Goal: Information Seeking & Learning: Learn about a topic

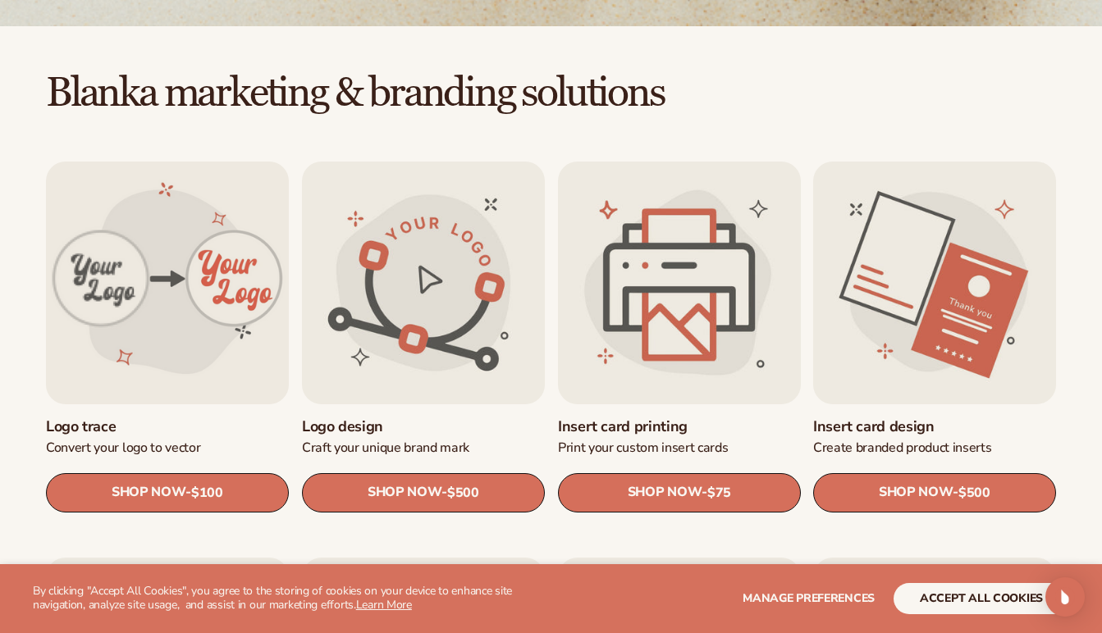
scroll to position [775, 0]
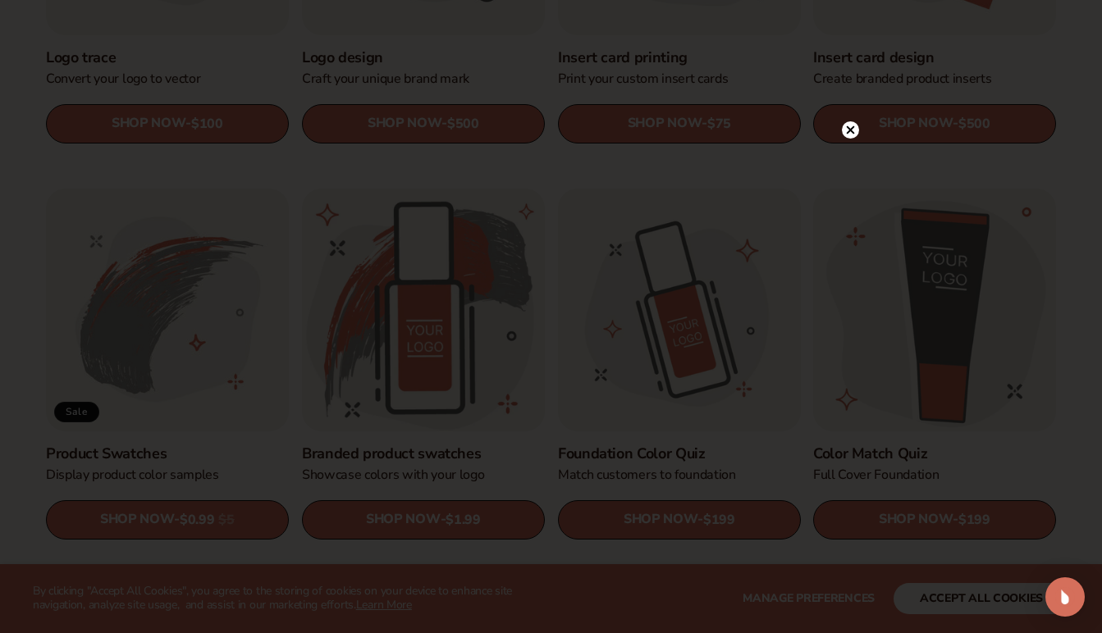
click at [846, 133] on icon at bounding box center [850, 130] width 8 height 8
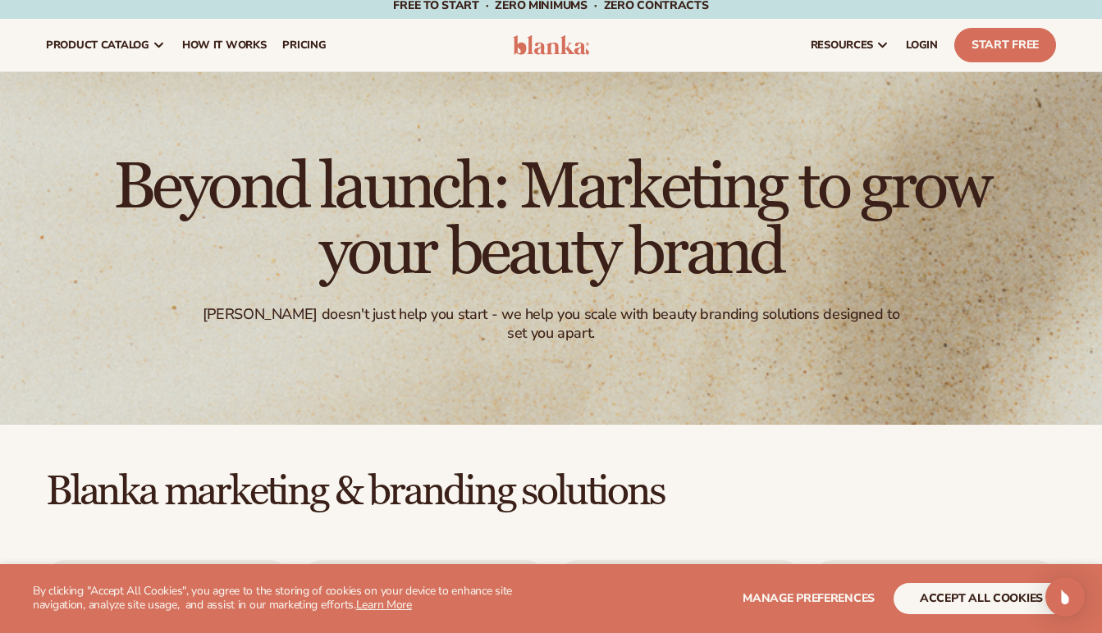
scroll to position [0, 0]
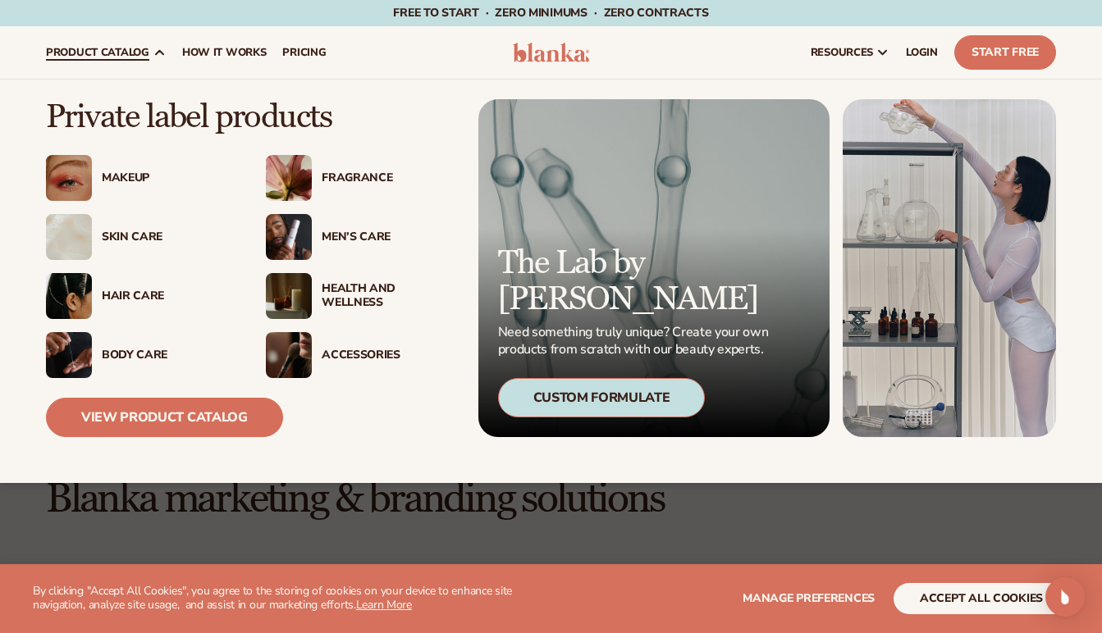
click at [356, 175] on div "Fragrance" at bounding box center [387, 178] width 131 height 14
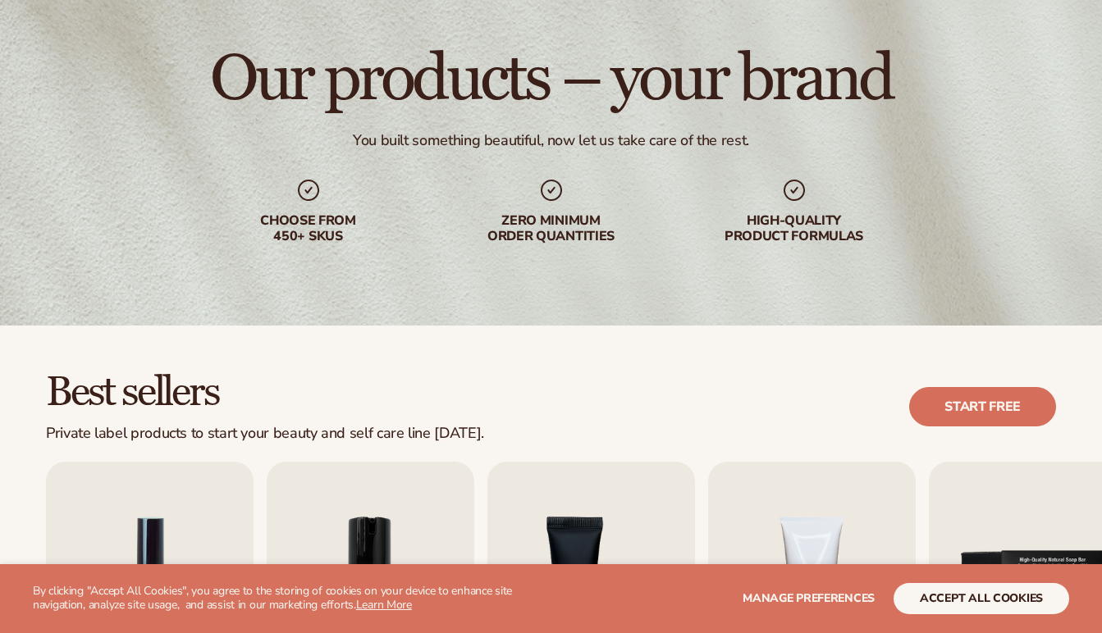
scroll to position [557, 0]
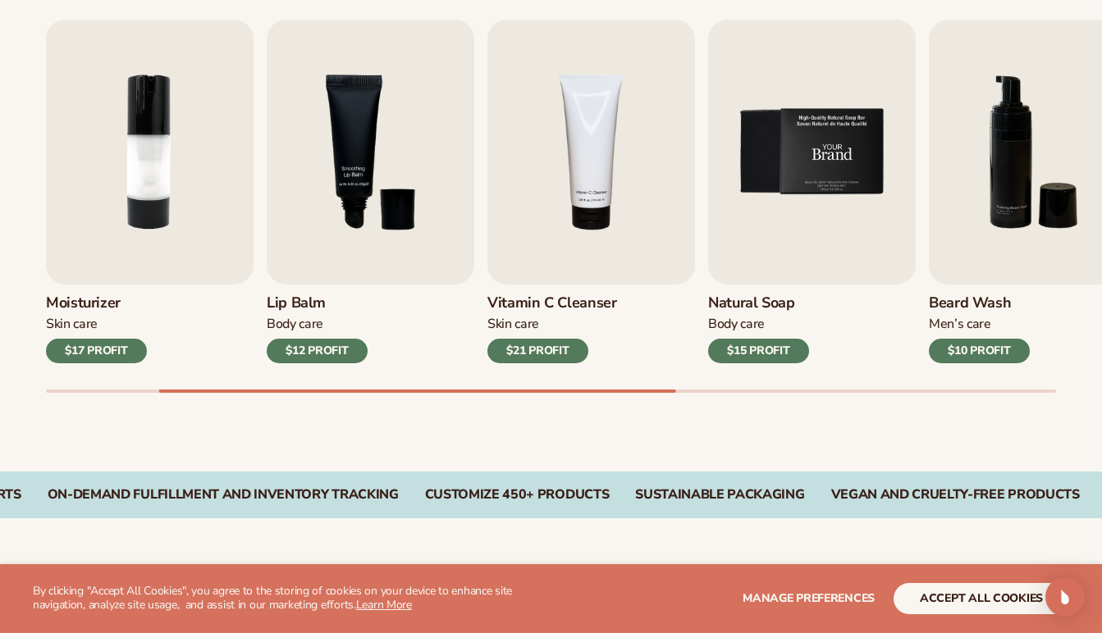
click at [829, 205] on img "5 / 9" at bounding box center [812, 152] width 208 height 265
click at [791, 184] on img "5 / 9" at bounding box center [812, 152] width 208 height 265
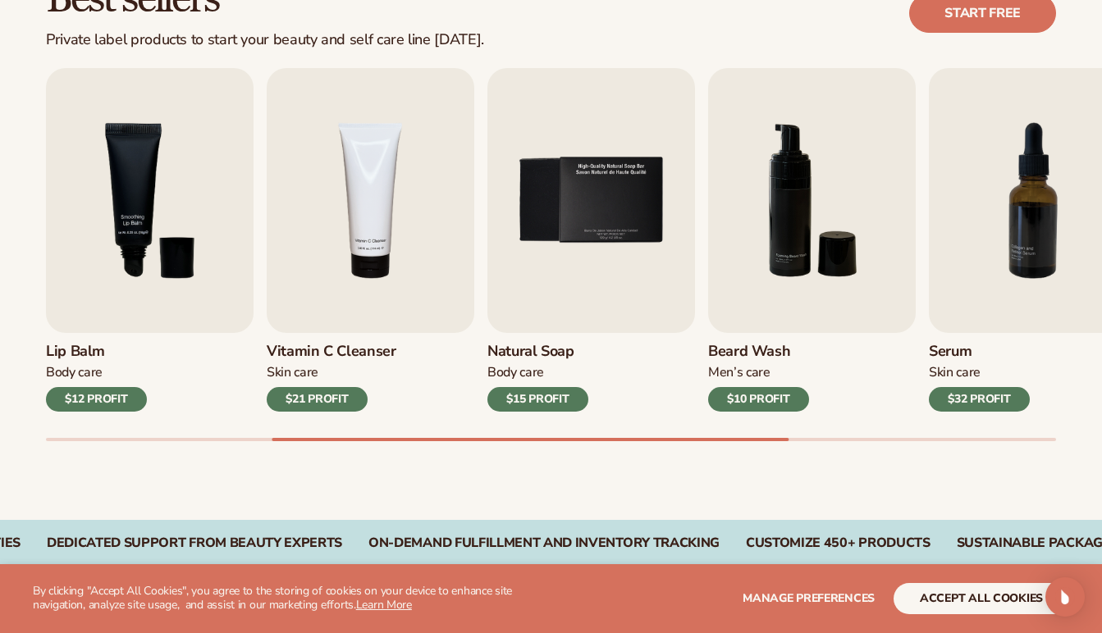
scroll to position [514, 0]
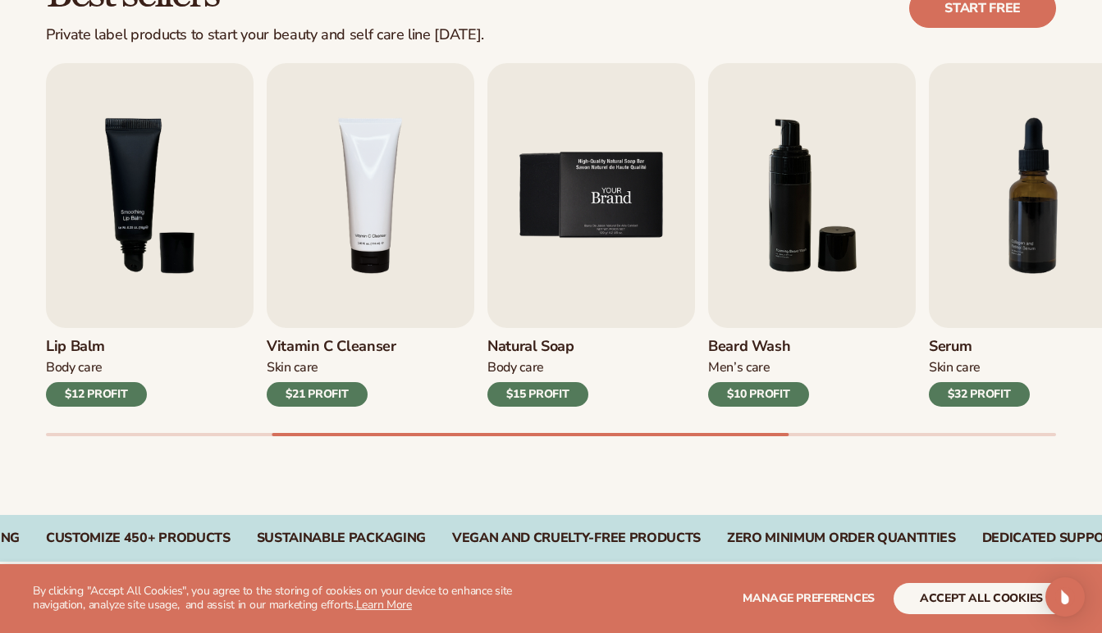
click at [615, 260] on img "5 / 9" at bounding box center [591, 195] width 208 height 265
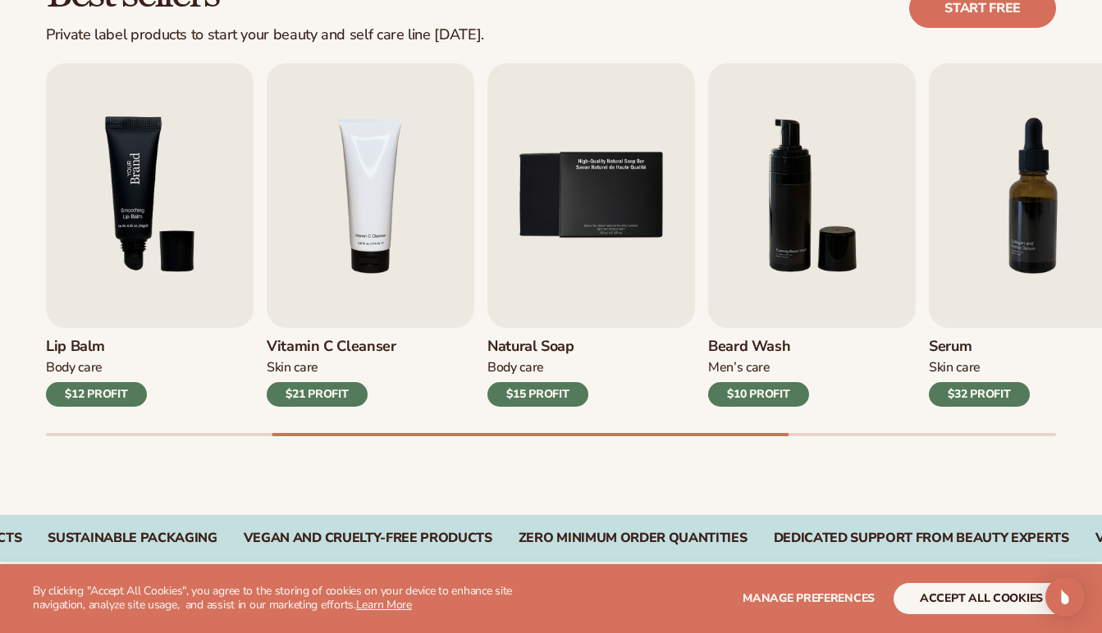
click at [125, 298] on img "3 / 9" at bounding box center [150, 195] width 208 height 265
click at [135, 251] on img "3 / 9" at bounding box center [150, 195] width 208 height 265
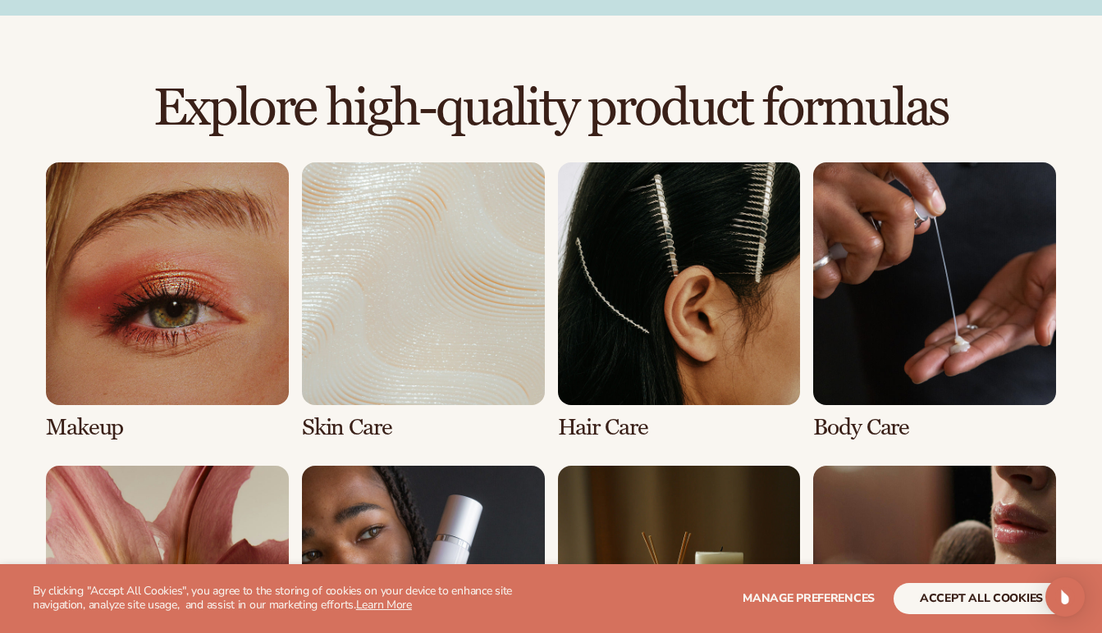
scroll to position [1203, 0]
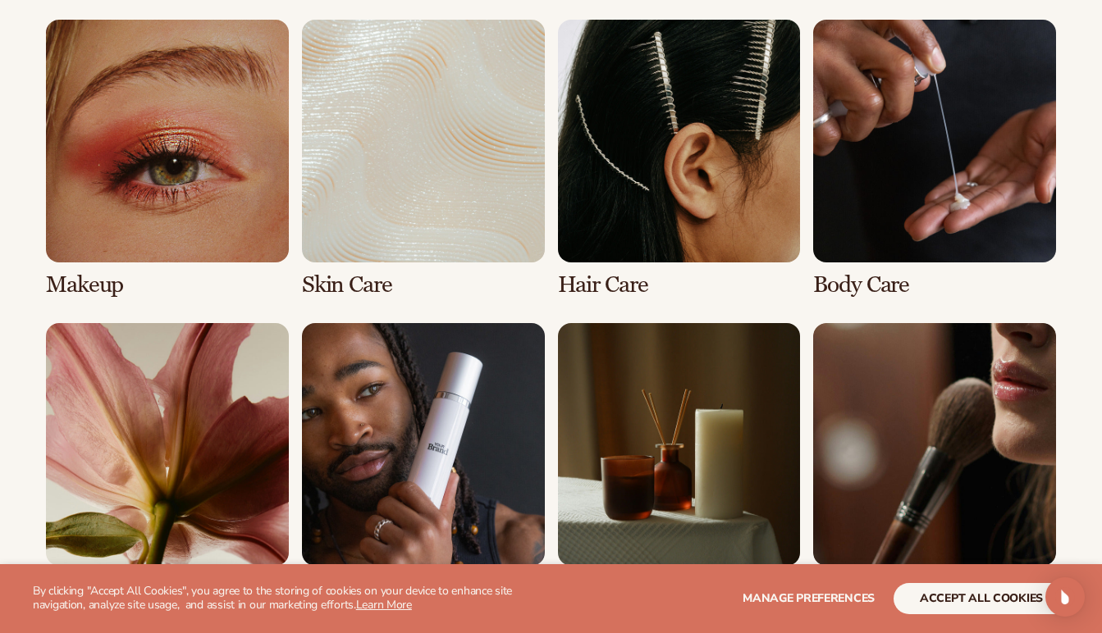
click at [225, 212] on link "1 / 8" at bounding box center [167, 159] width 243 height 278
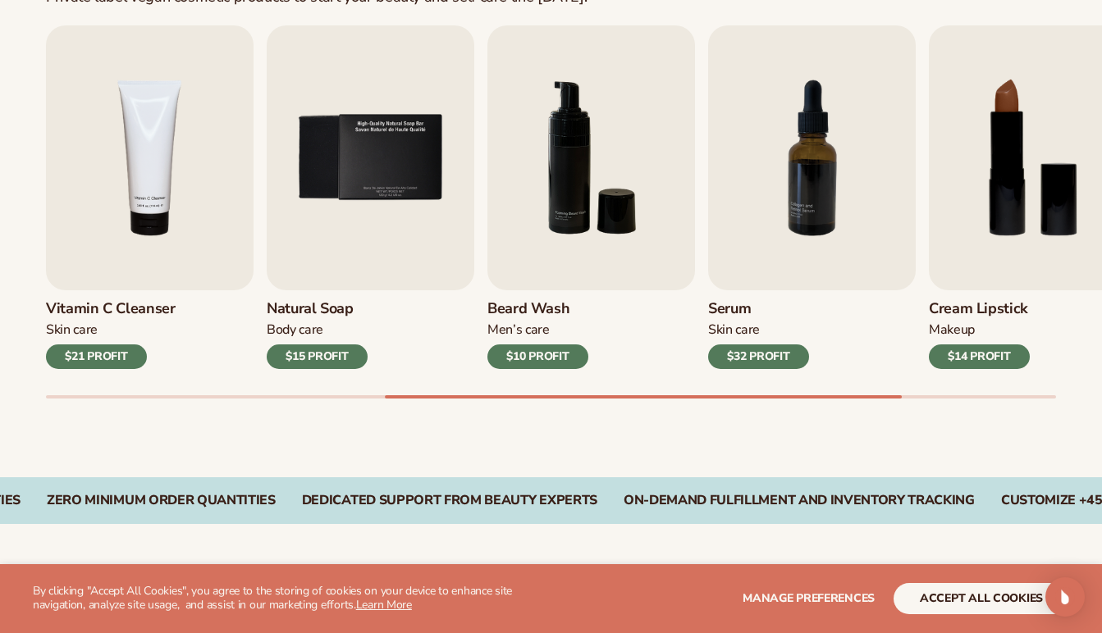
scroll to position [574, 0]
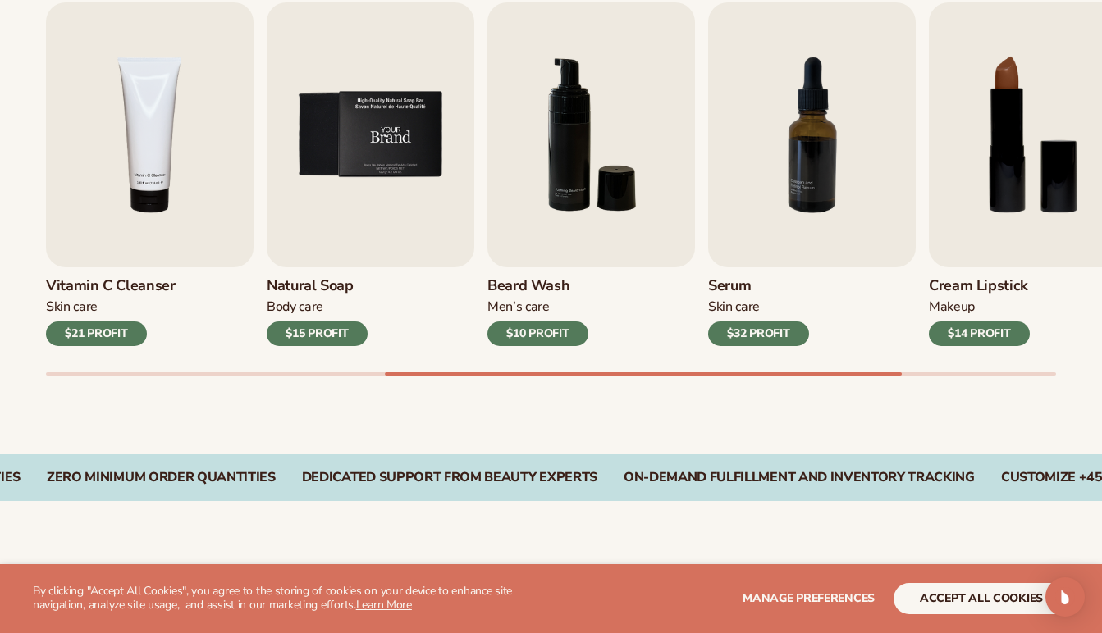
click at [370, 204] on img "5 / 9" at bounding box center [371, 134] width 208 height 265
click at [370, 203] on img "5 / 9" at bounding box center [371, 134] width 208 height 265
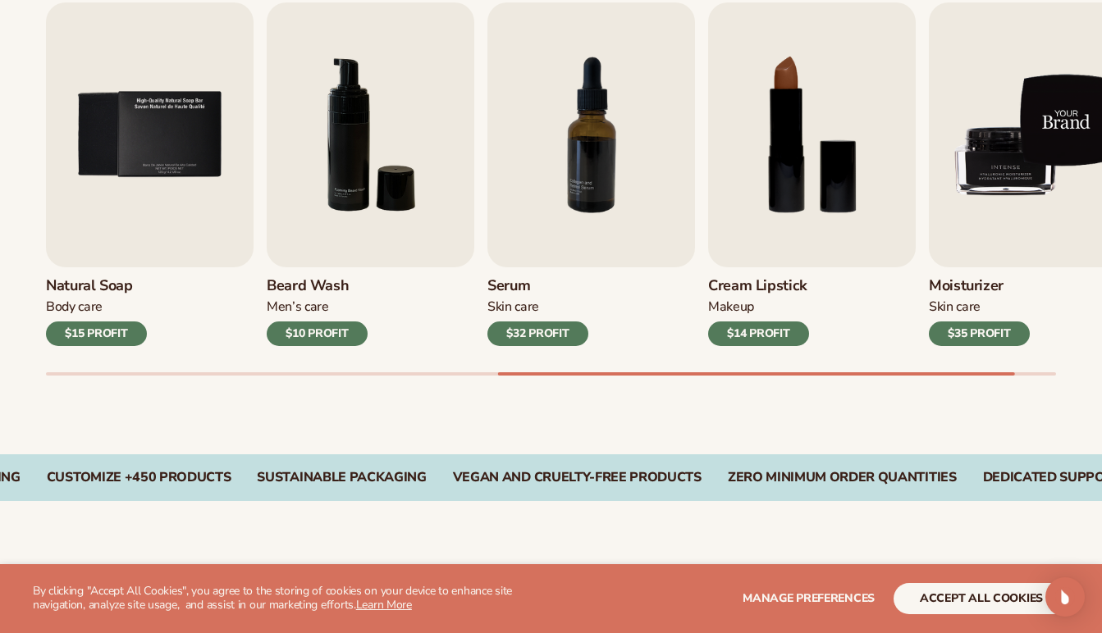
click at [1023, 194] on img "9 / 9" at bounding box center [1033, 134] width 208 height 265
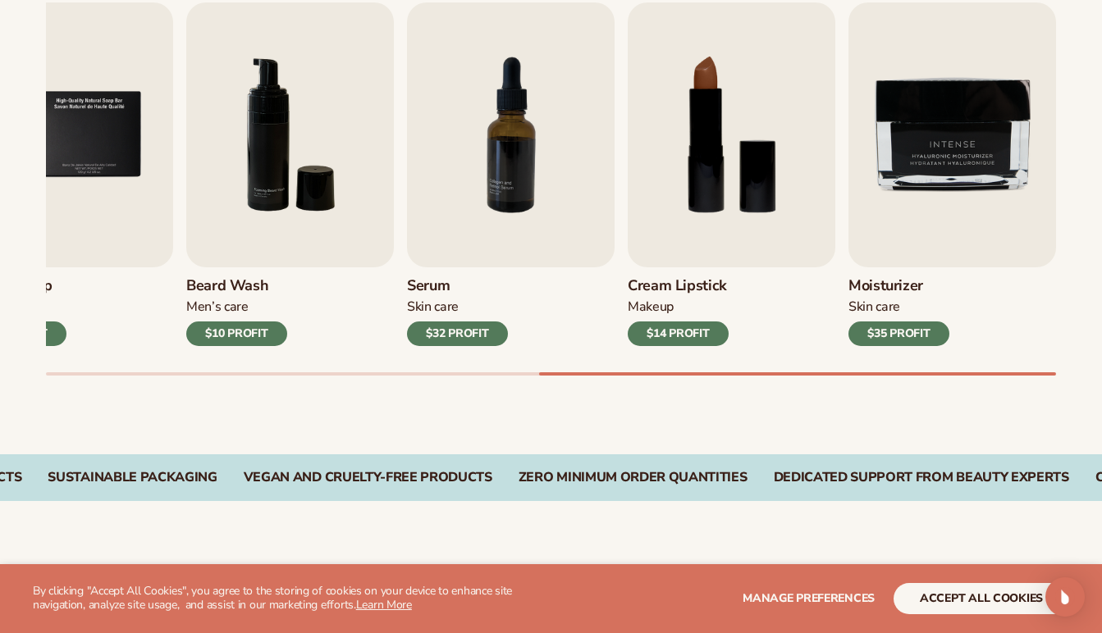
click at [914, 326] on div "$35 PROFIT" at bounding box center [898, 334] width 101 height 25
click at [892, 299] on div "Skin Care" at bounding box center [898, 307] width 101 height 17
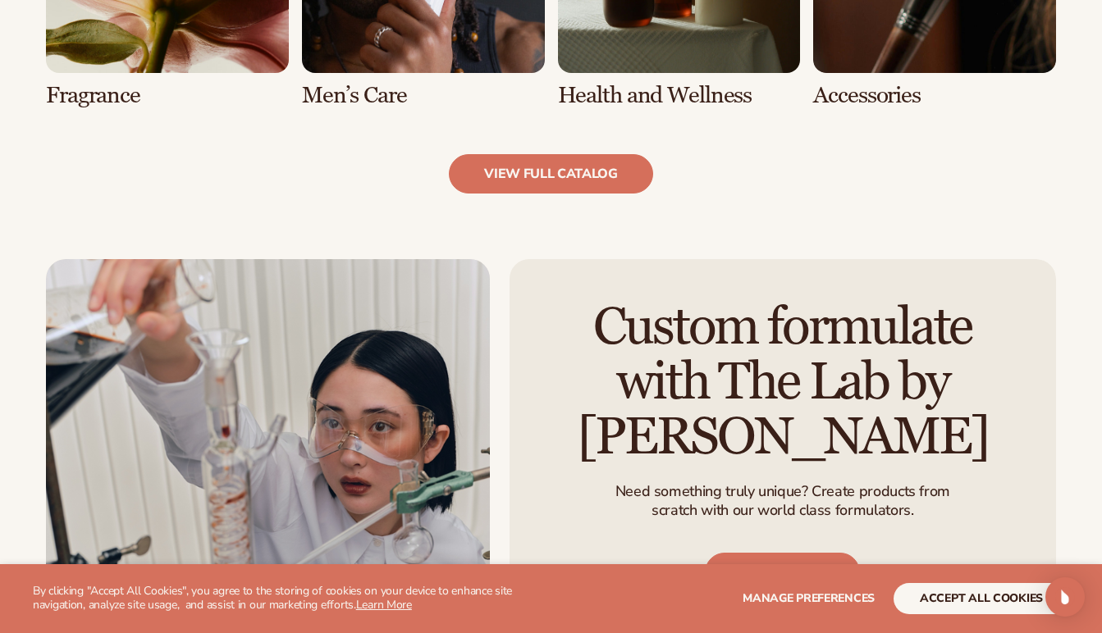
scroll to position [1728, 0]
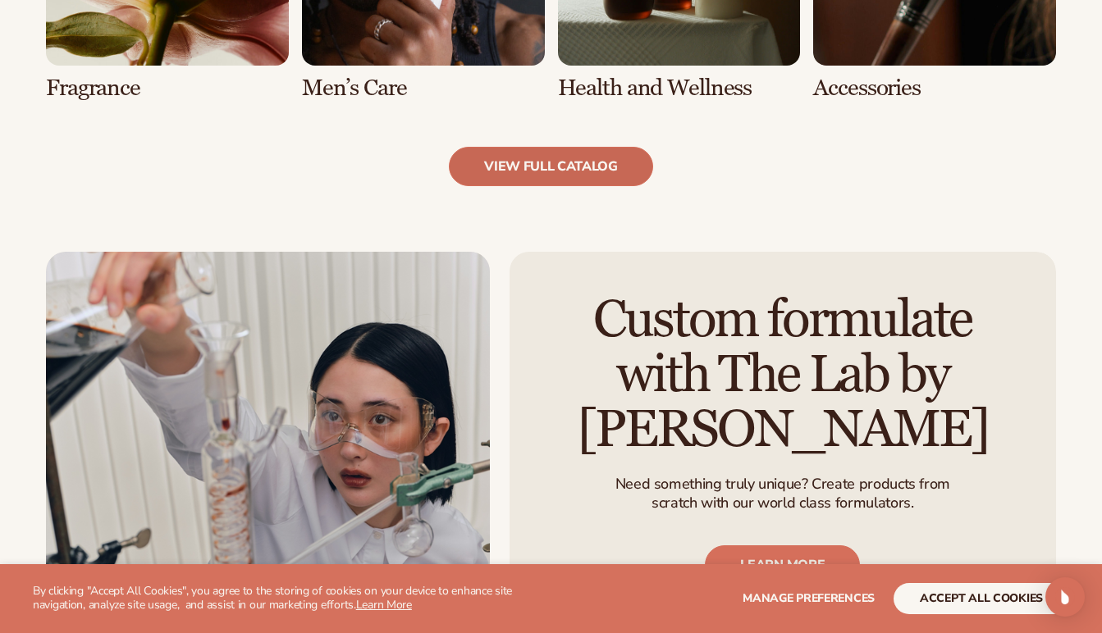
click at [540, 159] on link "view full catalog" at bounding box center [551, 166] width 204 height 39
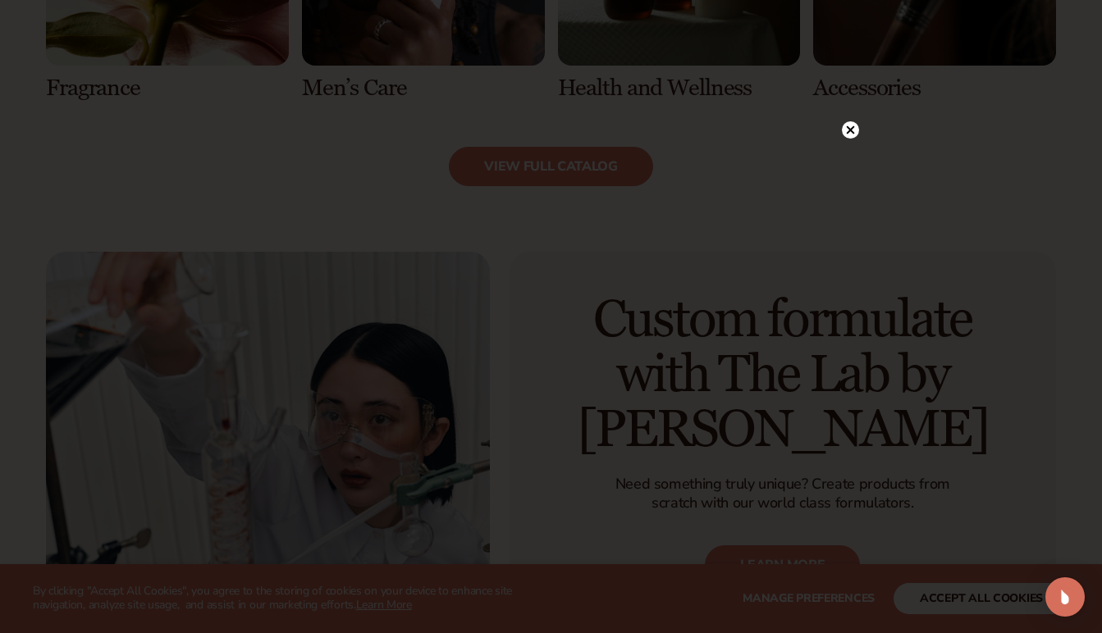
click at [860, 123] on div at bounding box center [551, 316] width 1102 height 633
click at [858, 124] on div at bounding box center [551, 316] width 1102 height 633
click at [852, 127] on icon at bounding box center [850, 130] width 8 height 8
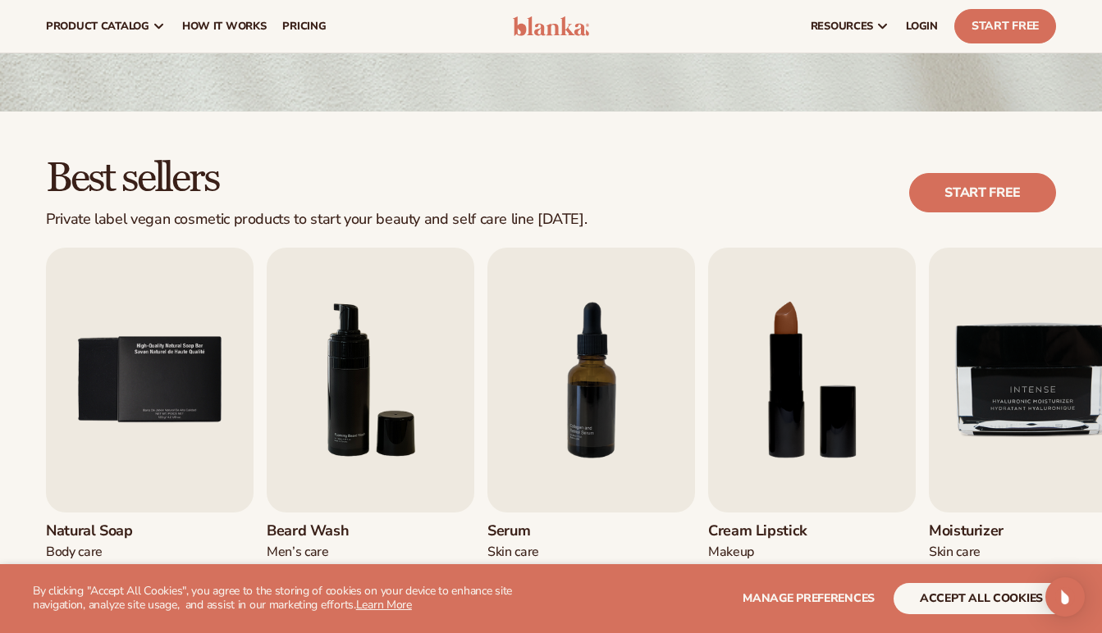
scroll to position [0, 0]
